Goal: Transaction & Acquisition: Subscribe to service/newsletter

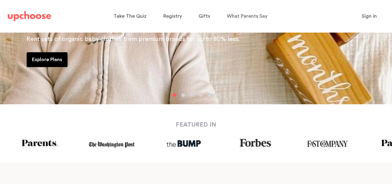
scroll to position [155, 0]
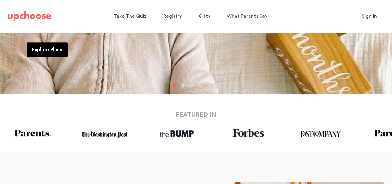
click at [50, 47] on p "Explore Plans" at bounding box center [47, 49] width 30 height 7
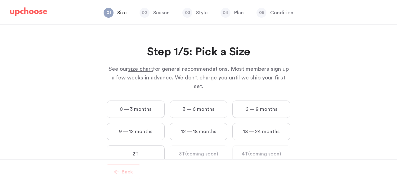
click at [131, 101] on label "0 — 3 months" at bounding box center [136, 108] width 58 height 17
click at [0, 0] on months "0 — 3 months" at bounding box center [0, 0] width 0 height 0
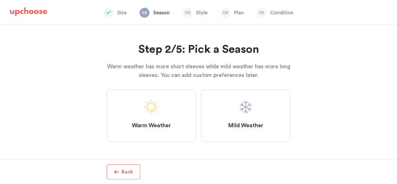
scroll to position [3, 0]
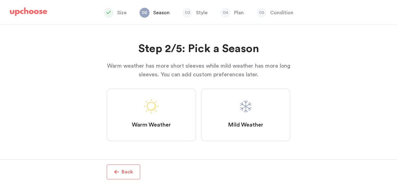
click at [235, 101] on label "Mild Weather" at bounding box center [245, 115] width 89 height 52
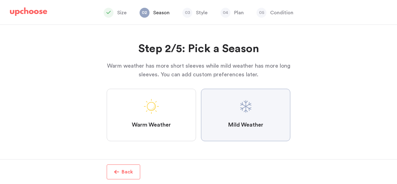
click at [0, 0] on Weather "Mild Weather" at bounding box center [0, 0] width 0 height 0
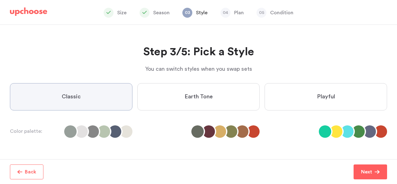
click at [215, 101] on label "Earth Tone" at bounding box center [198, 96] width 122 height 27
click at [0, 0] on Tone "Earth Tone" at bounding box center [0, 0] width 0 height 0
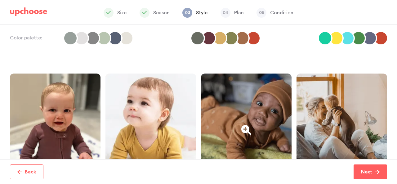
scroll to position [19, 0]
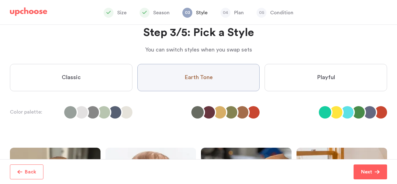
click at [304, 72] on label "Playful" at bounding box center [325, 77] width 122 height 27
click at [0, 0] on input "Playful" at bounding box center [0, 0] width 0 height 0
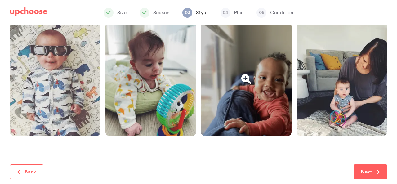
scroll to position [174, 0]
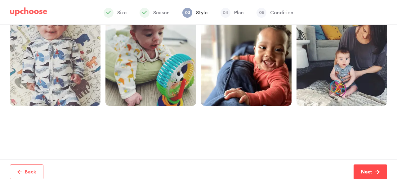
click at [365, 169] on p "Next" at bounding box center [366, 171] width 11 height 7
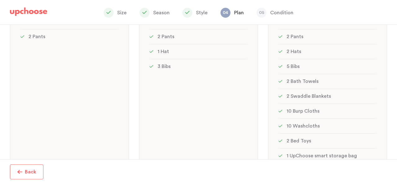
scroll to position [216, 0]
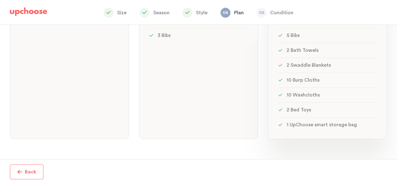
click at [330, 82] on li "10 Burp Cloths" at bounding box center [327, 80] width 99 height 15
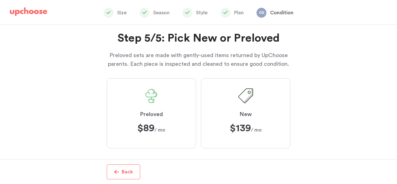
scroll to position [21, 0]
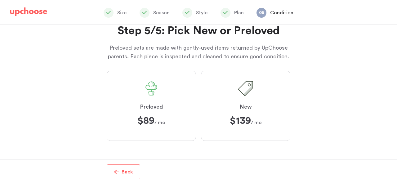
click at [147, 89] on span at bounding box center [151, 88] width 15 height 15
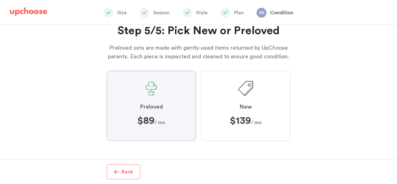
click at [0, 0] on input "Preloved $89 $89 / mo" at bounding box center [0, 0] width 0 height 0
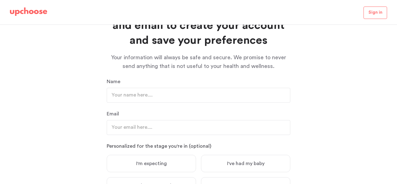
scroll to position [40, 0]
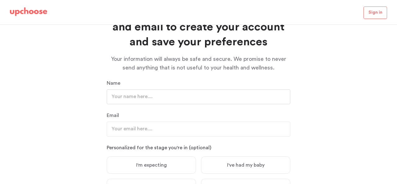
click at [148, 101] on input "text" at bounding box center [199, 96] width 184 height 15
type input "Rosie Espinosa"
click at [139, 126] on input "email" at bounding box center [199, 129] width 184 height 15
type input "rosiease98@gmail.com"
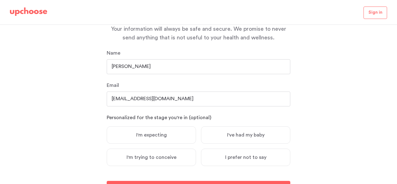
scroll to position [102, 0]
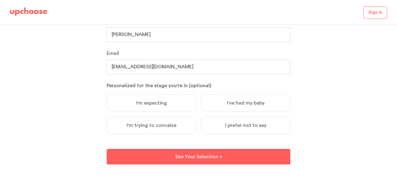
click at [160, 105] on span "I'm expecting" at bounding box center [151, 103] width 31 height 6
click at [0, 0] on input "I'm expecting" at bounding box center [0, 0] width 0 height 0
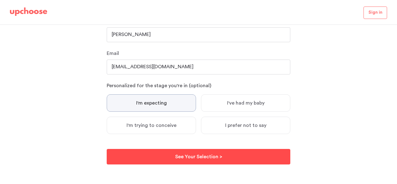
click at [217, 156] on p "See Your Selection >" at bounding box center [198, 156] width 47 height 7
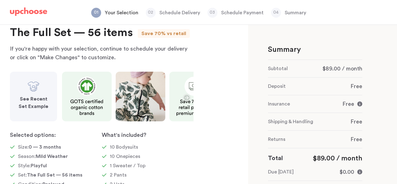
scroll to position [62, 0]
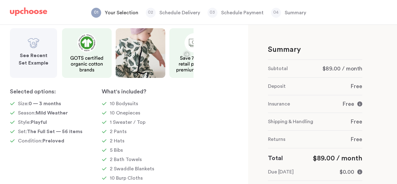
click at [38, 56] on strong "See Recent Set Example" at bounding box center [34, 59] width 30 height 12
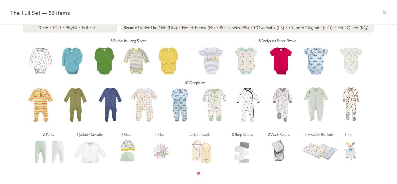
scroll to position [0, 0]
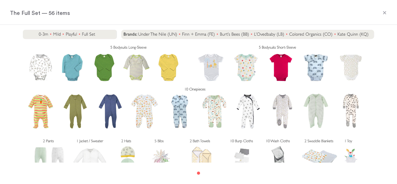
click at [382, 13] on icon at bounding box center [384, 12] width 5 height 5
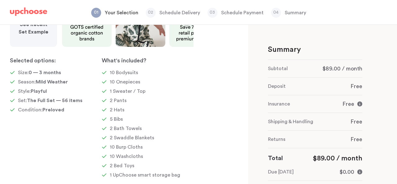
scroll to position [115, 0]
